Goal: Information Seeking & Learning: Learn about a topic

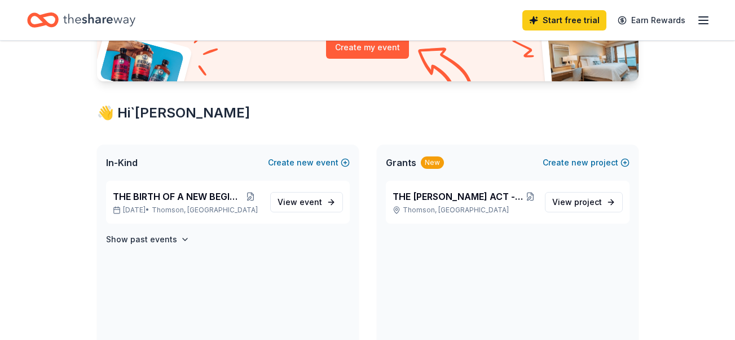
scroll to position [146, 0]
click at [570, 199] on span "View project" at bounding box center [577, 202] width 50 height 14
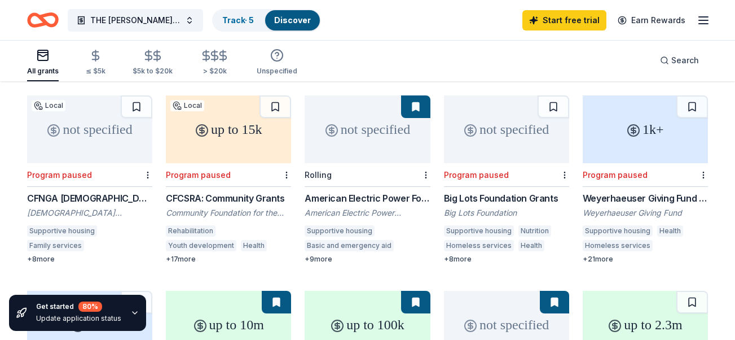
scroll to position [107, 0]
click at [135, 310] on icon "button" at bounding box center [134, 312] width 9 height 9
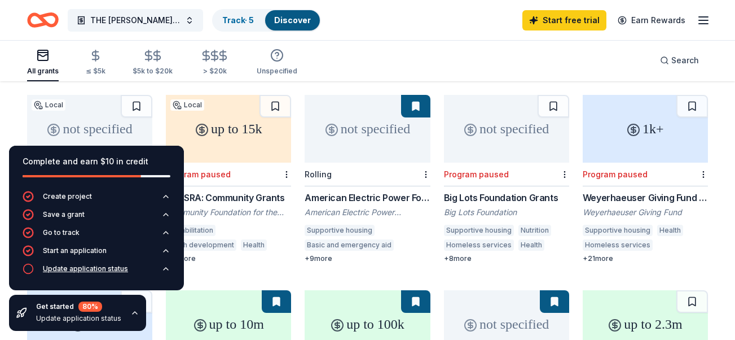
click at [67, 271] on div "Update application status" at bounding box center [85, 268] width 85 height 9
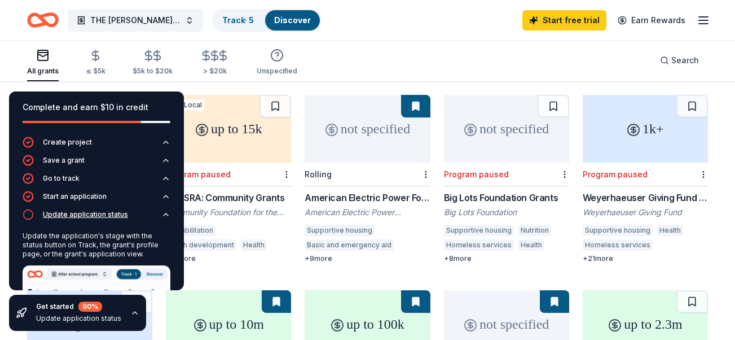
click at [30, 215] on icon "button" at bounding box center [28, 214] width 11 height 11
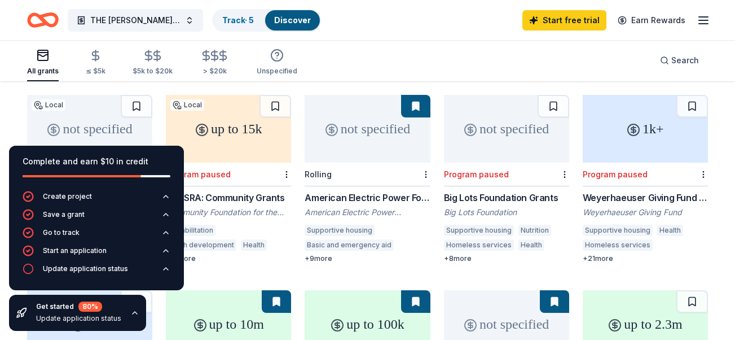
click at [60, 318] on div "Update application status" at bounding box center [78, 318] width 85 height 9
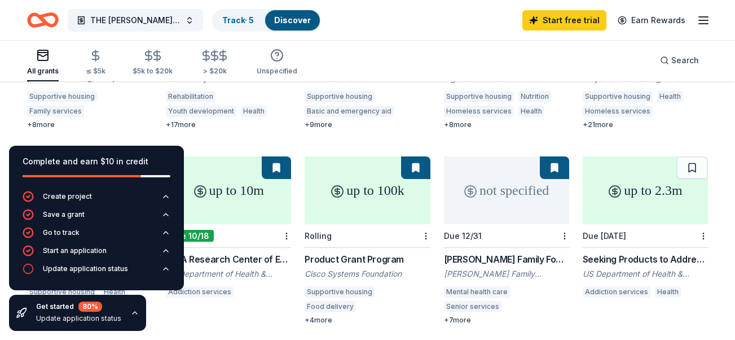
scroll to position [302, 0]
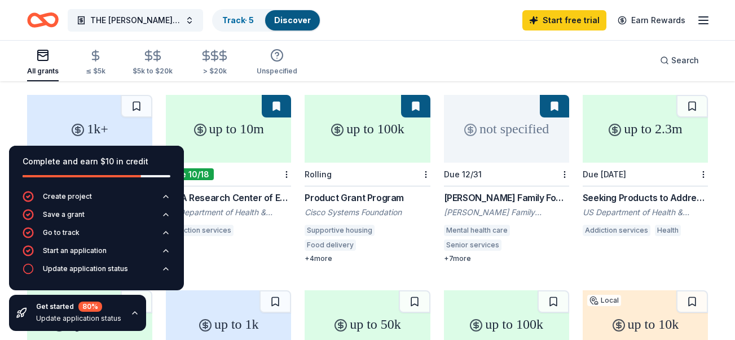
click at [116, 305] on div "Get started 80 %" at bounding box center [78, 306] width 85 height 10
click at [134, 314] on icon "button" at bounding box center [134, 312] width 9 height 9
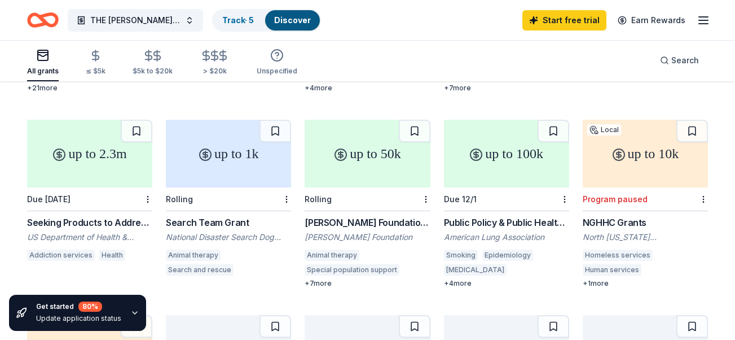
scroll to position [474, 0]
click at [244, 20] on link "Track · 5" at bounding box center [238, 20] width 32 height 10
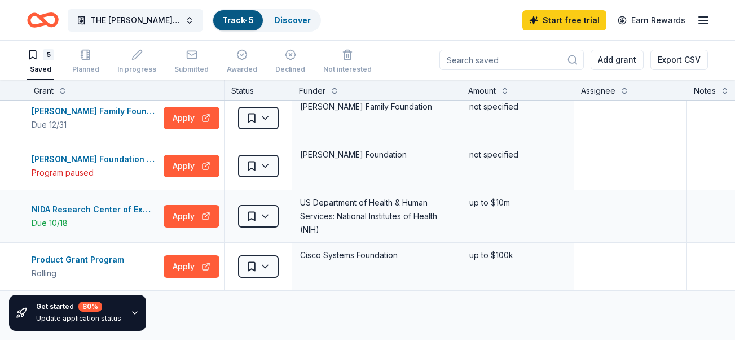
scroll to position [40, 0]
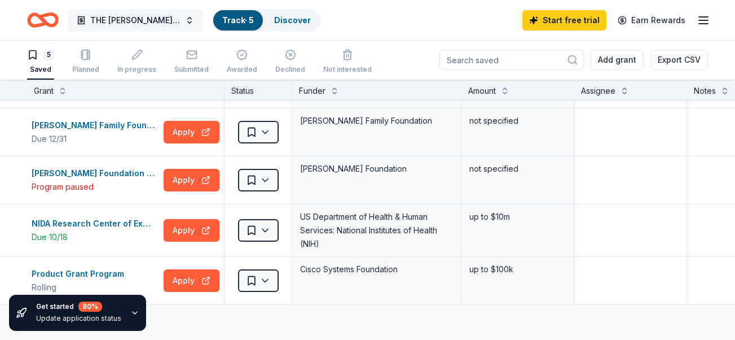
click at [186, 21] on button "THE [PERSON_NAME] ACT -- LIFE RECOVERY HOME STARTUP" at bounding box center [135, 20] width 135 height 23
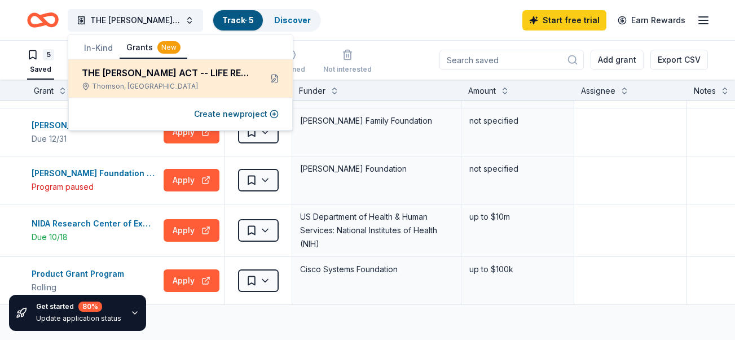
click at [164, 77] on div "THE [PERSON_NAME] ACT -- LIFE RECOVERY HOME STARTUP" at bounding box center [167, 73] width 170 height 14
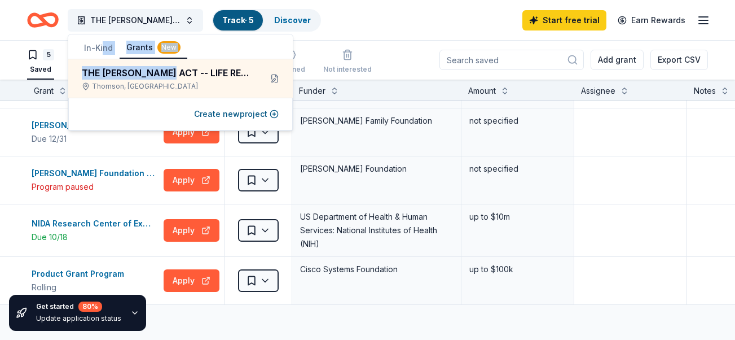
drag, startPoint x: 164, startPoint y: 77, endPoint x: 104, endPoint y: 44, distance: 68.7
click at [104, 44] on div "In-Kind Grants New THE [PERSON_NAME] ACT -- LIFE RECOVERY HOME STARTUP [GEOGRAP…" at bounding box center [181, 82] width 226 height 97
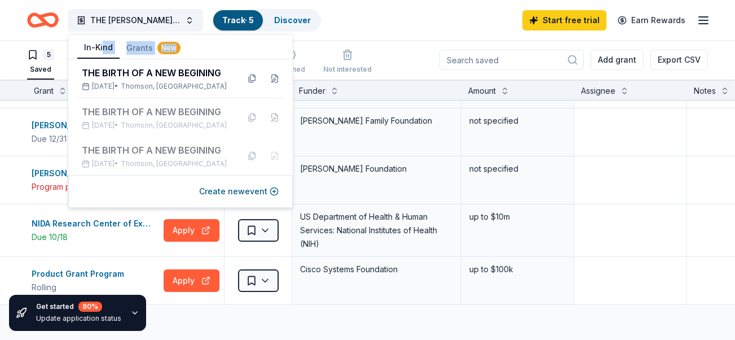
click at [104, 44] on button "In-Kind" at bounding box center [98, 47] width 42 height 21
click at [87, 49] on button "In-Kind" at bounding box center [98, 47] width 42 height 21
drag, startPoint x: 95, startPoint y: 47, endPoint x: 116, endPoint y: 105, distance: 61.2
click at [116, 105] on div "In-Kind Grants New THE BIRTH OF A NEW BEGINING [DATE] • [GEOGRAPHIC_DATA], [GEO…" at bounding box center [181, 121] width 226 height 174
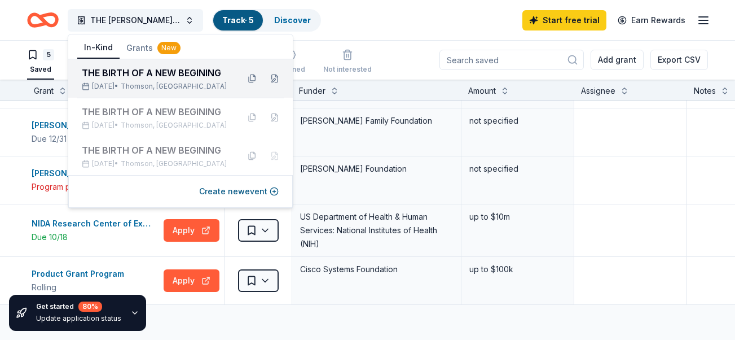
click at [109, 86] on div "[DATE] • [GEOGRAPHIC_DATA], [GEOGRAPHIC_DATA]" at bounding box center [156, 86] width 148 height 9
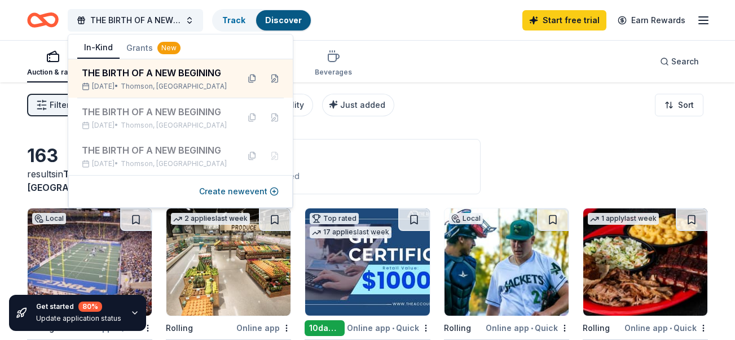
click at [325, 165] on div "Application deadlines 10 this month 98 passed" at bounding box center [323, 166] width 315 height 55
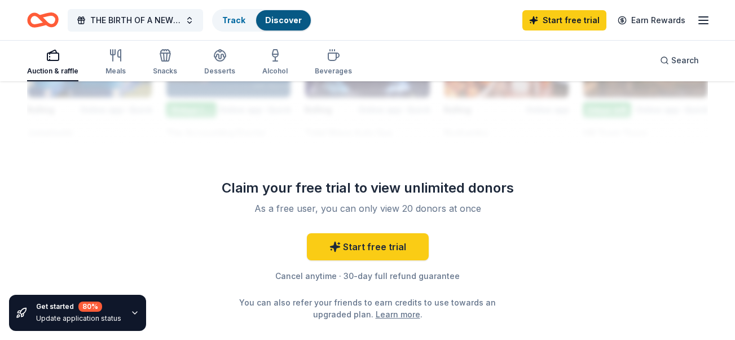
scroll to position [1108, 0]
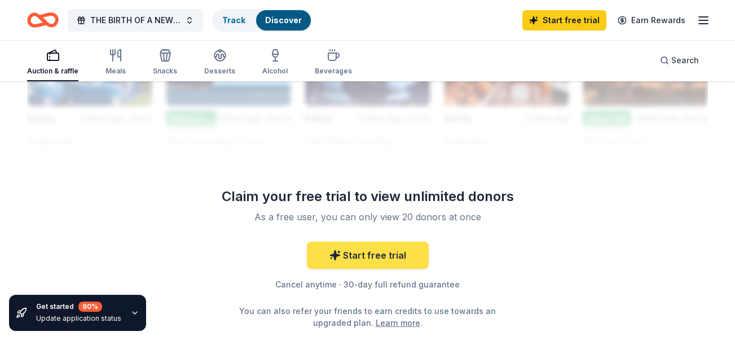
click at [391, 257] on link "Start free trial" at bounding box center [368, 254] width 122 height 27
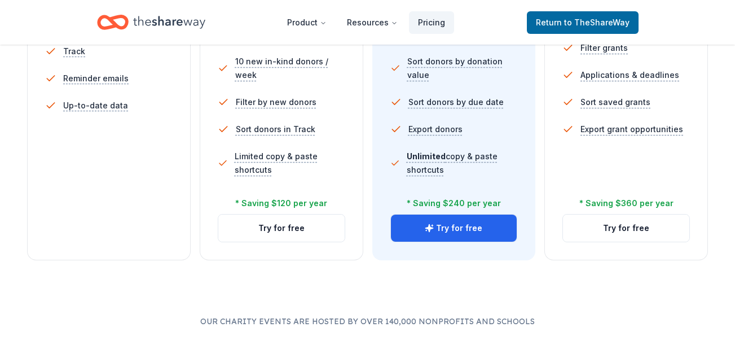
scroll to position [445, 0]
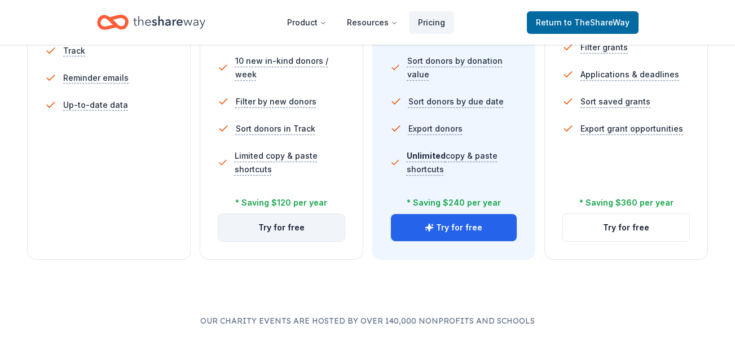
click at [292, 230] on button "Try for free" at bounding box center [281, 227] width 126 height 27
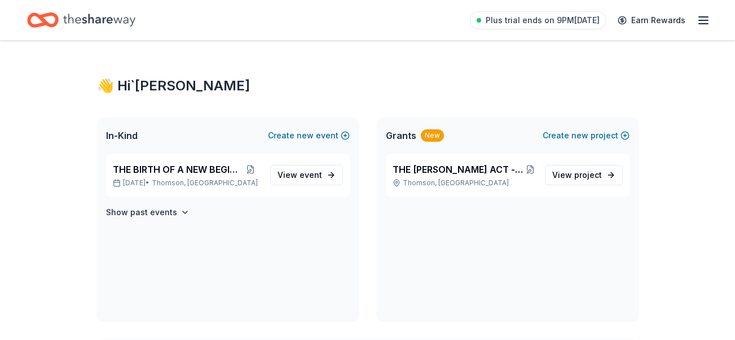
click at [162, 179] on p "[DATE] • [GEOGRAPHIC_DATA], [GEOGRAPHIC_DATA]" at bounding box center [187, 182] width 148 height 9
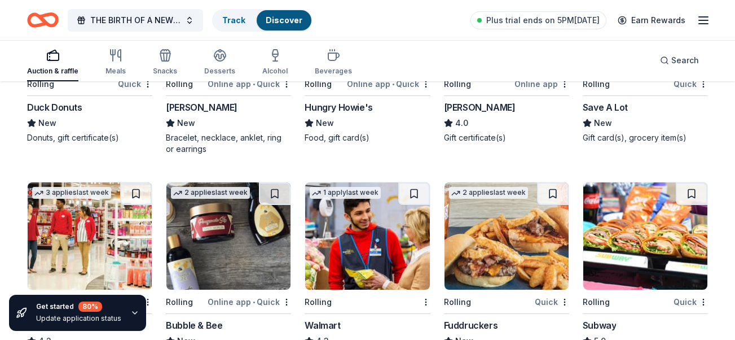
scroll to position [4573, 0]
